Goal: Information Seeking & Learning: Learn about a topic

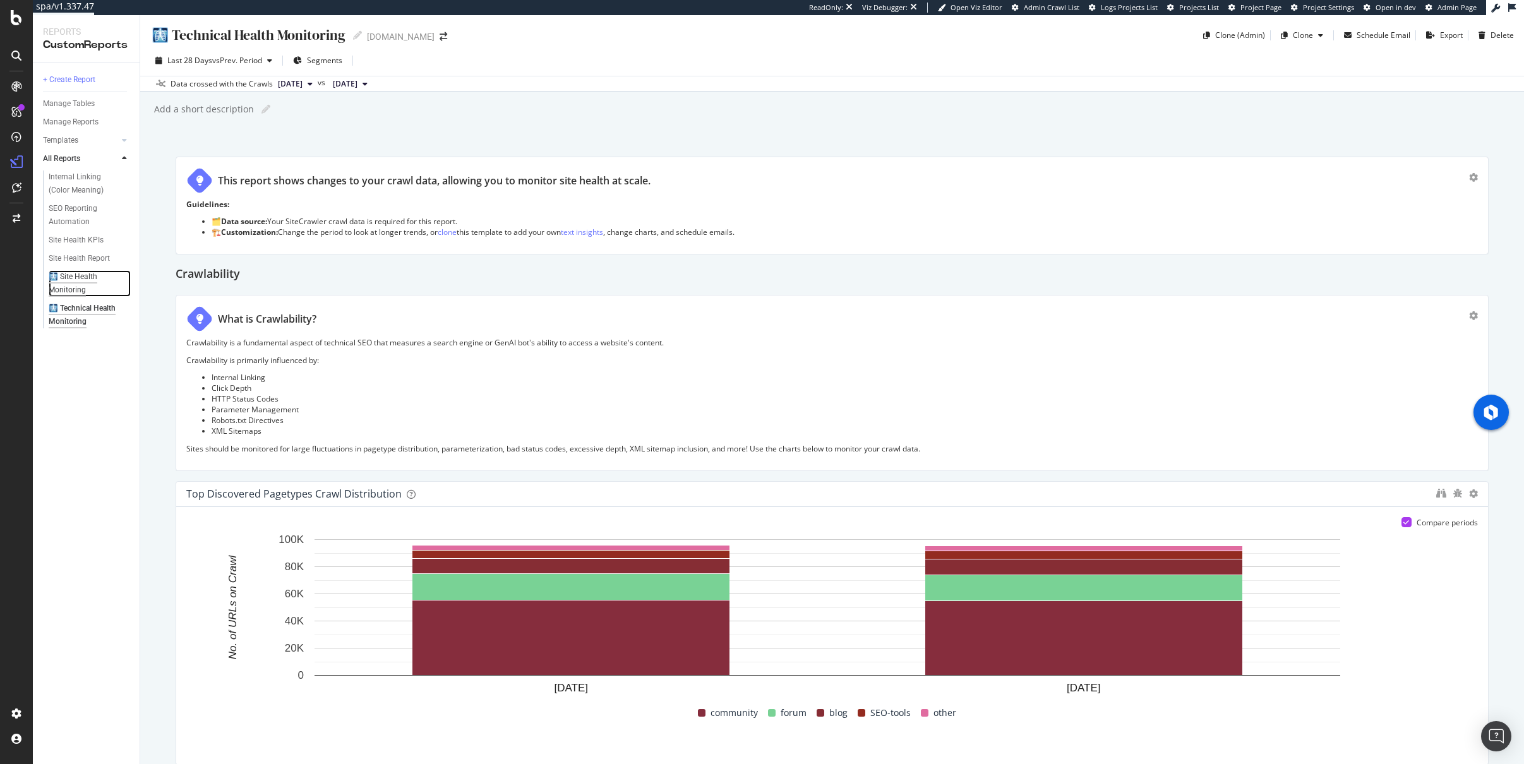
click at [74, 279] on div "🩻 Site Health Monitoring" at bounding box center [85, 283] width 72 height 27
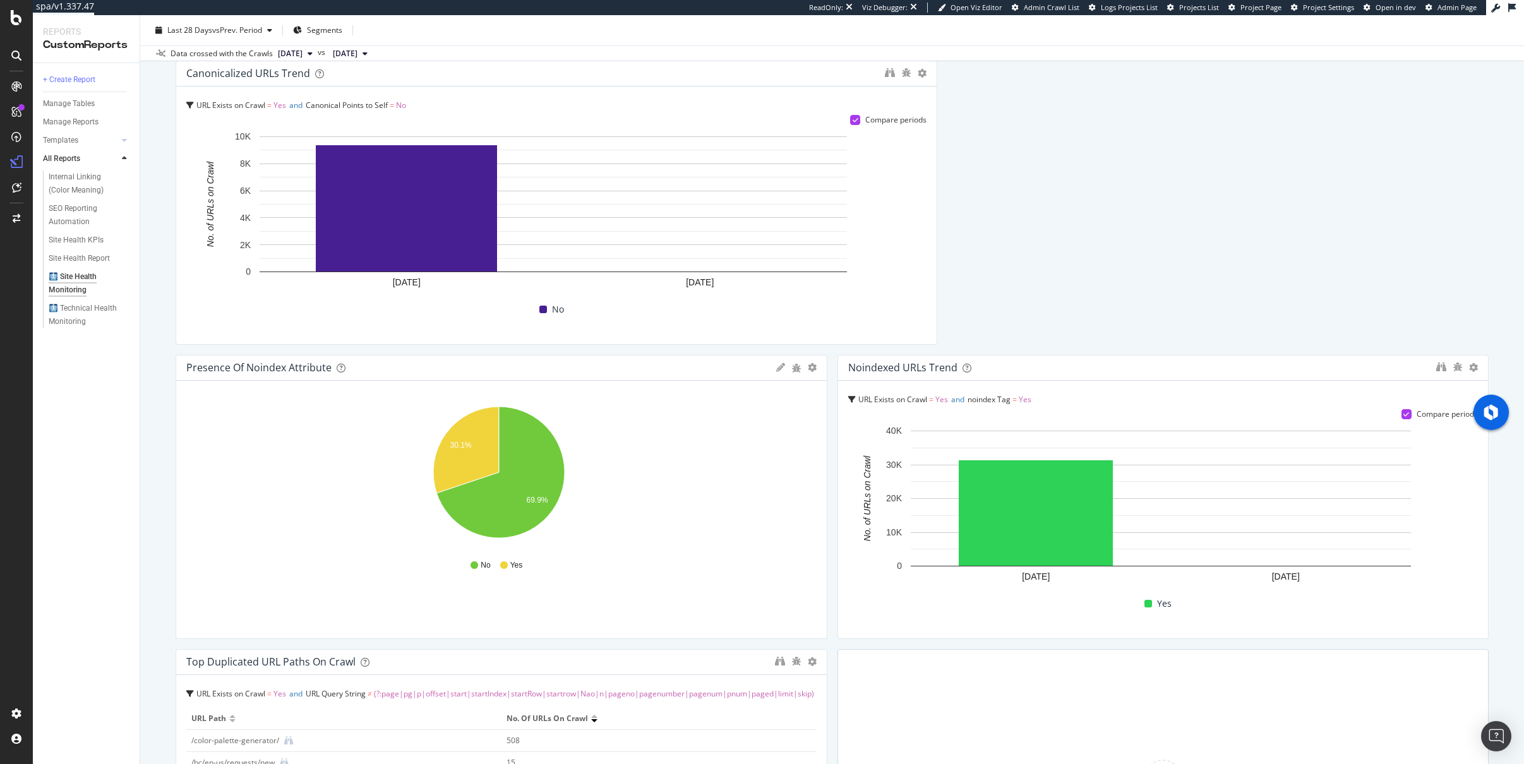
scroll to position [2889, 0]
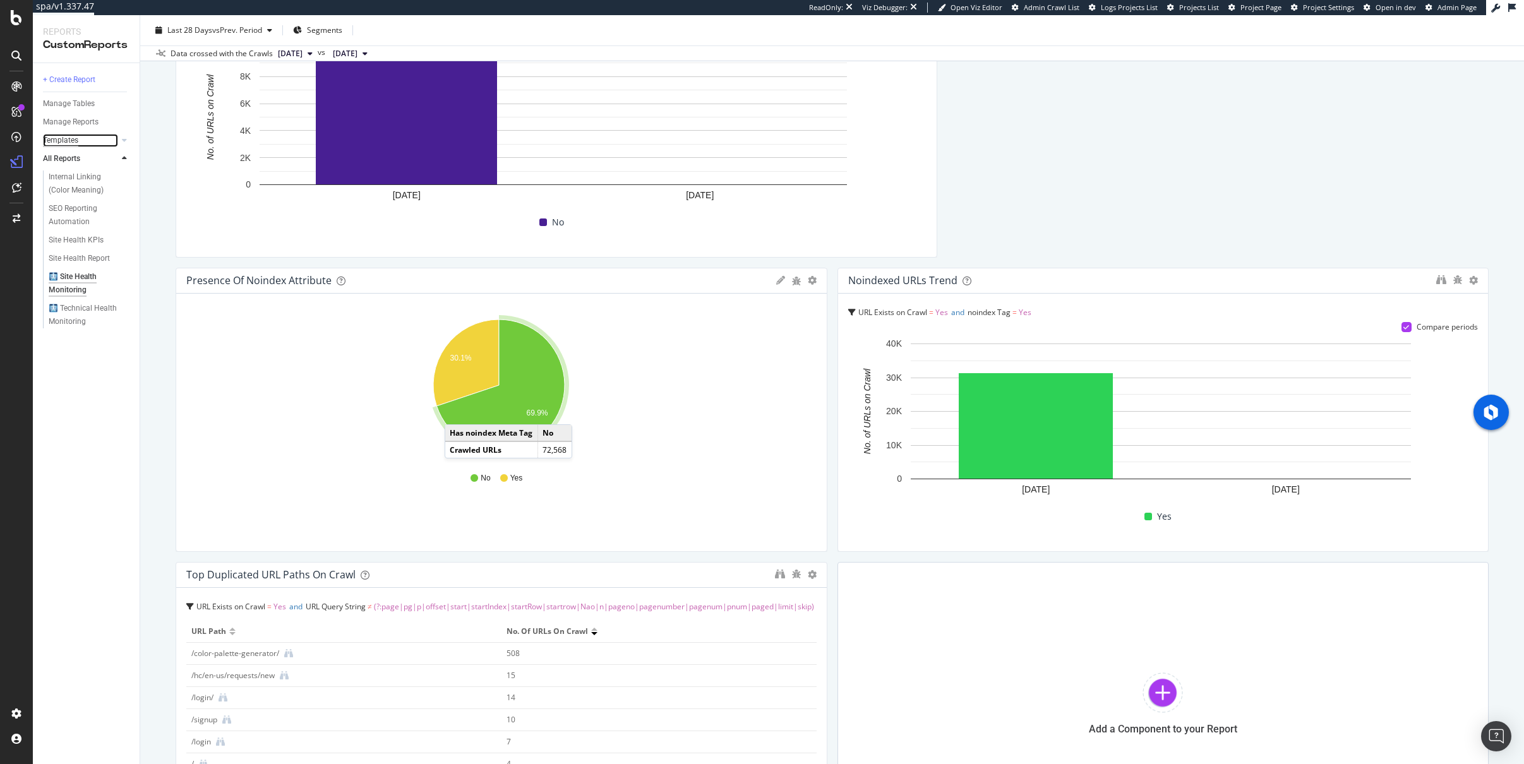
click at [56, 140] on div "Templates" at bounding box center [60, 140] width 35 height 13
